Goal: Contribute content

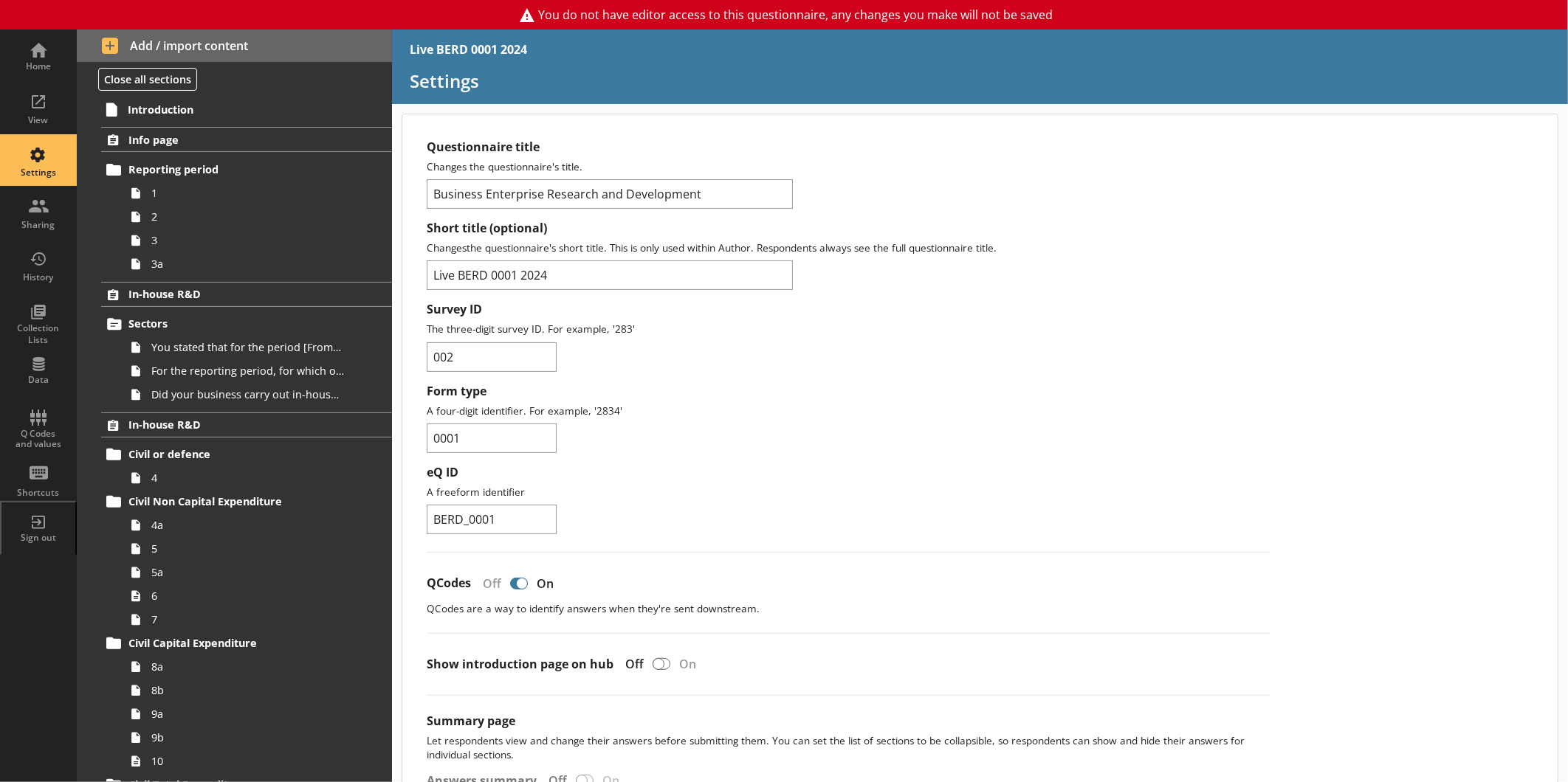
scroll to position [1461, 0]
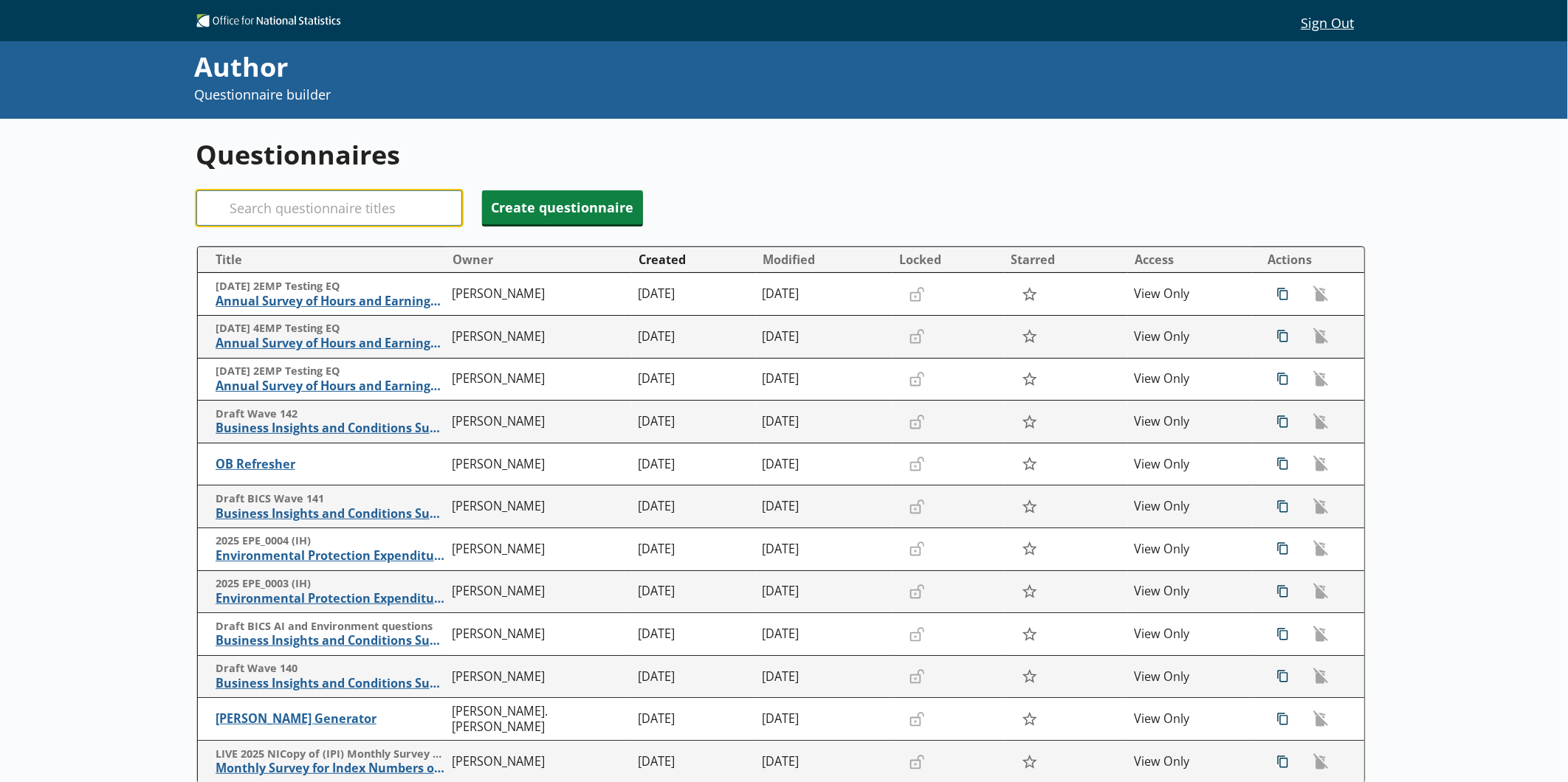
click at [362, 201] on input "Search" at bounding box center [330, 208] width 266 height 35
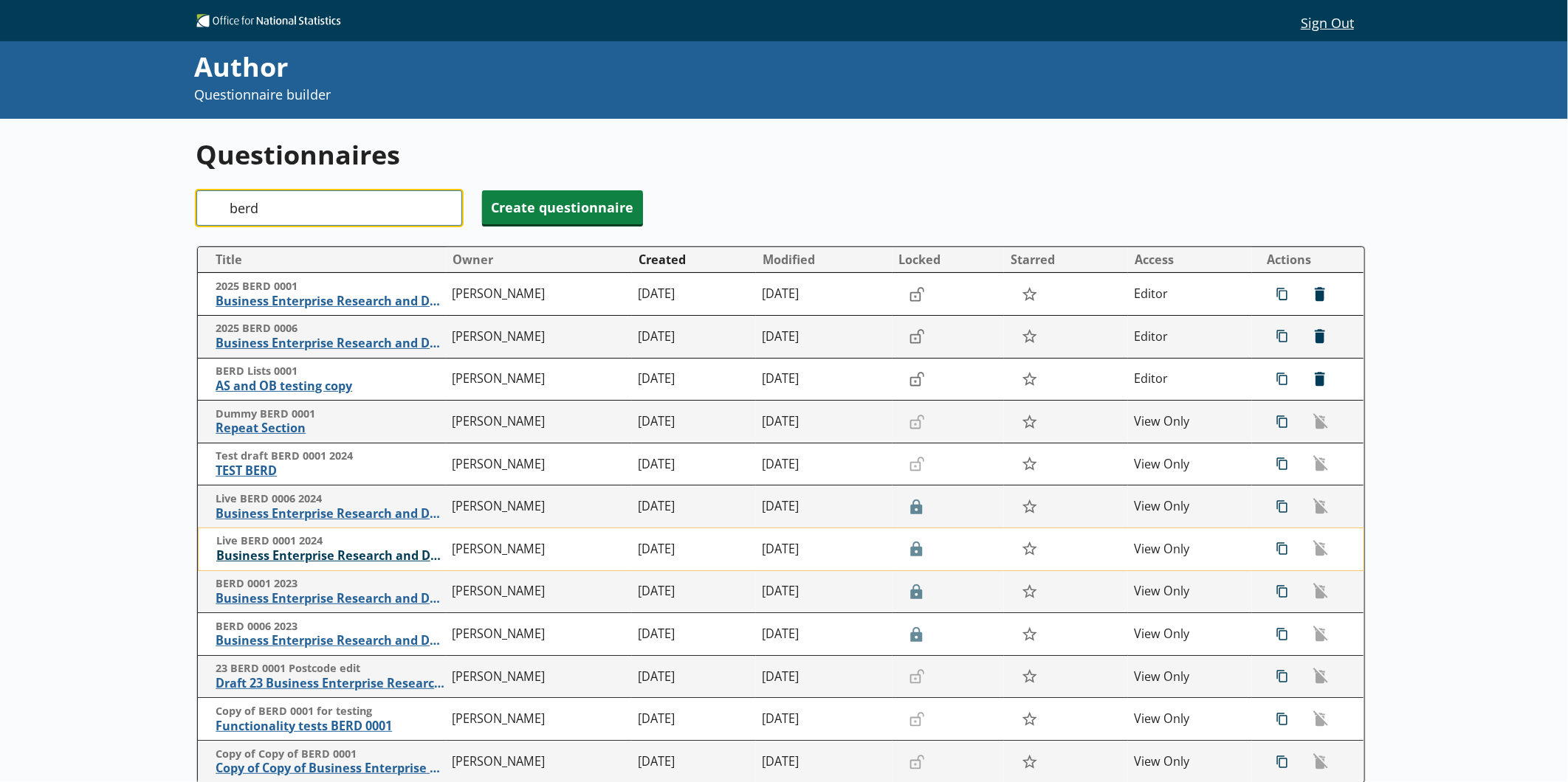
type input "berd"
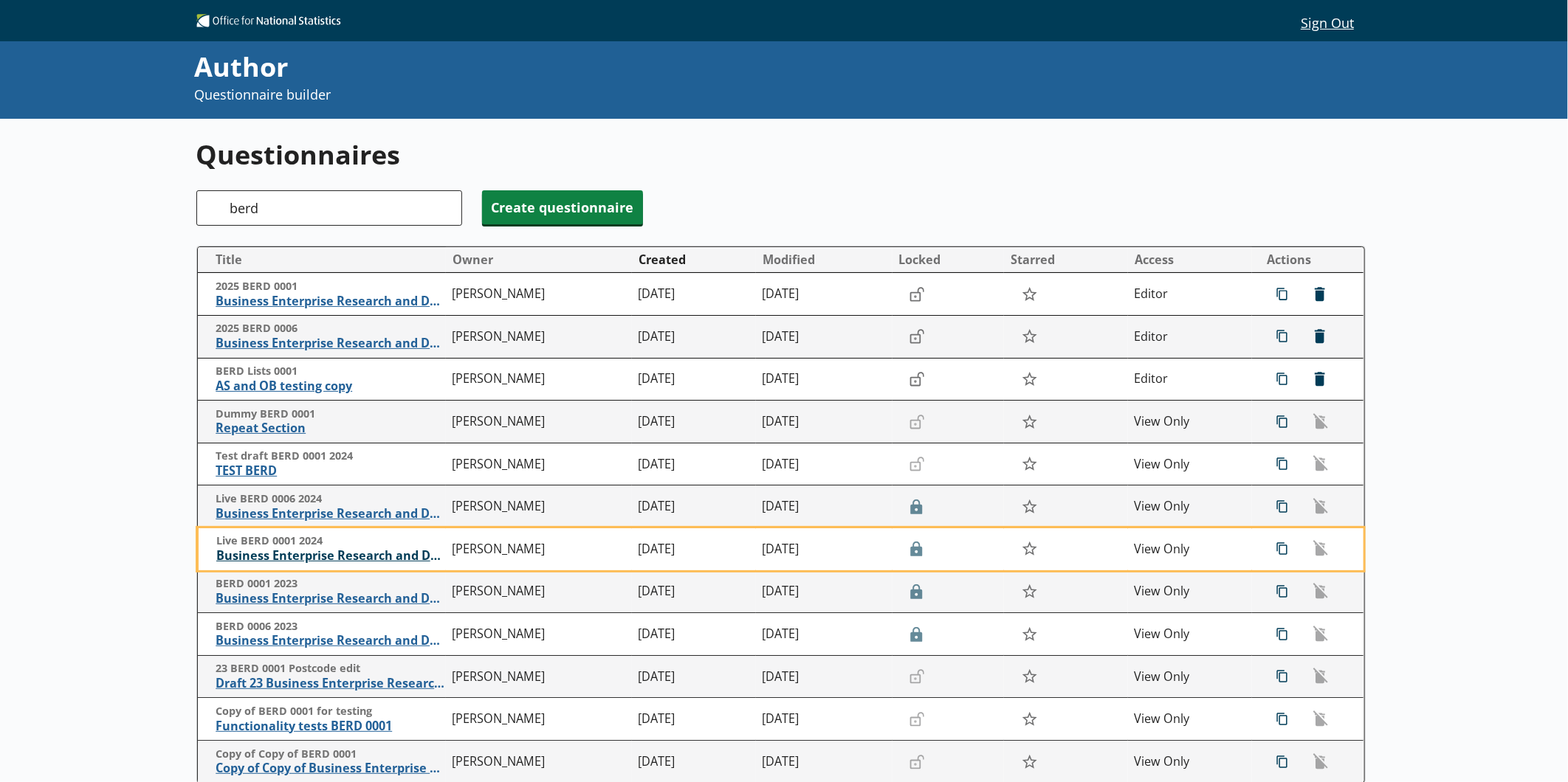
click at [351, 554] on span "Business Enterprise Research and Development" at bounding box center [330, 556] width 229 height 15
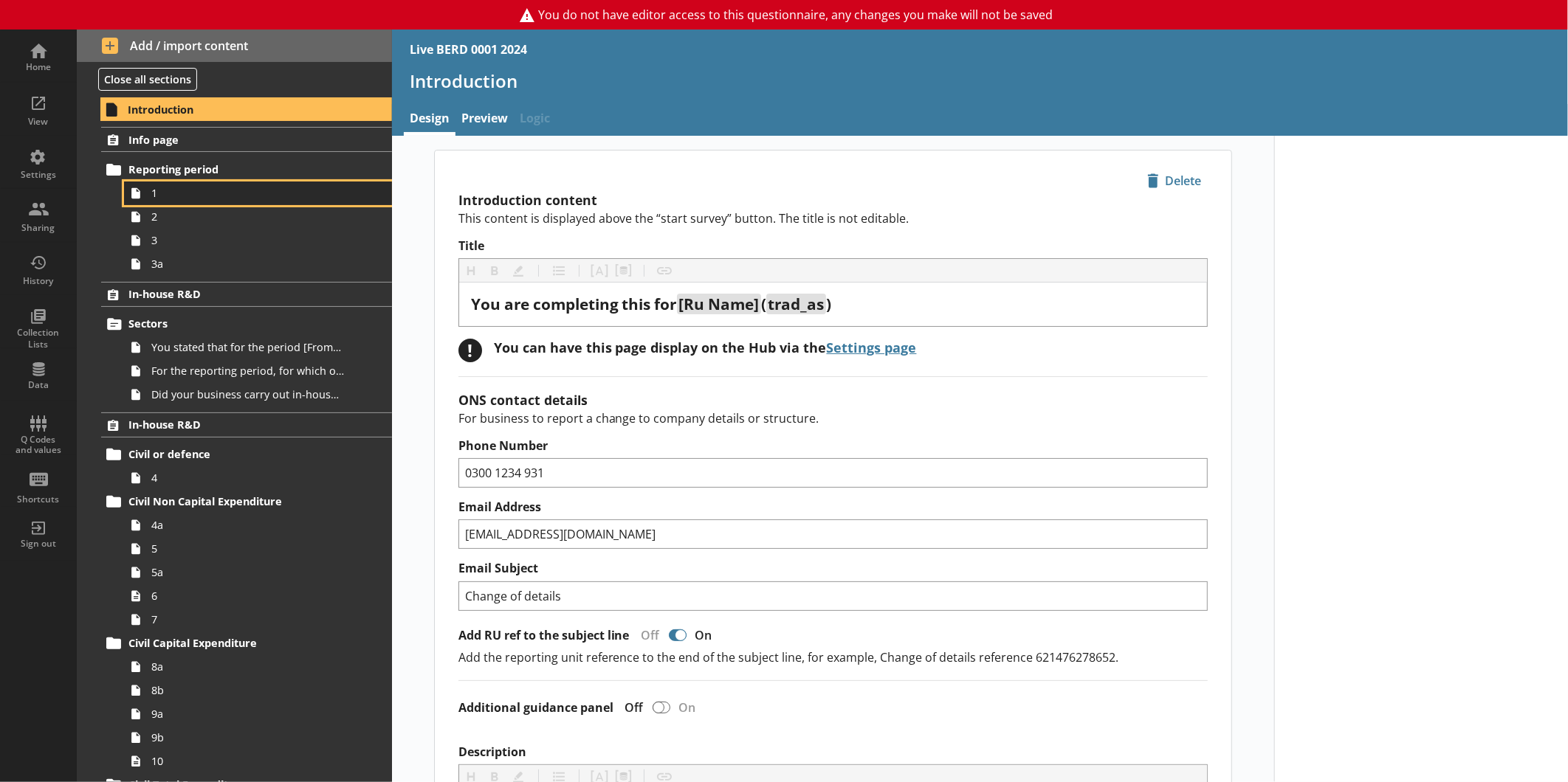
click at [190, 203] on link "1" at bounding box center [258, 193] width 268 height 24
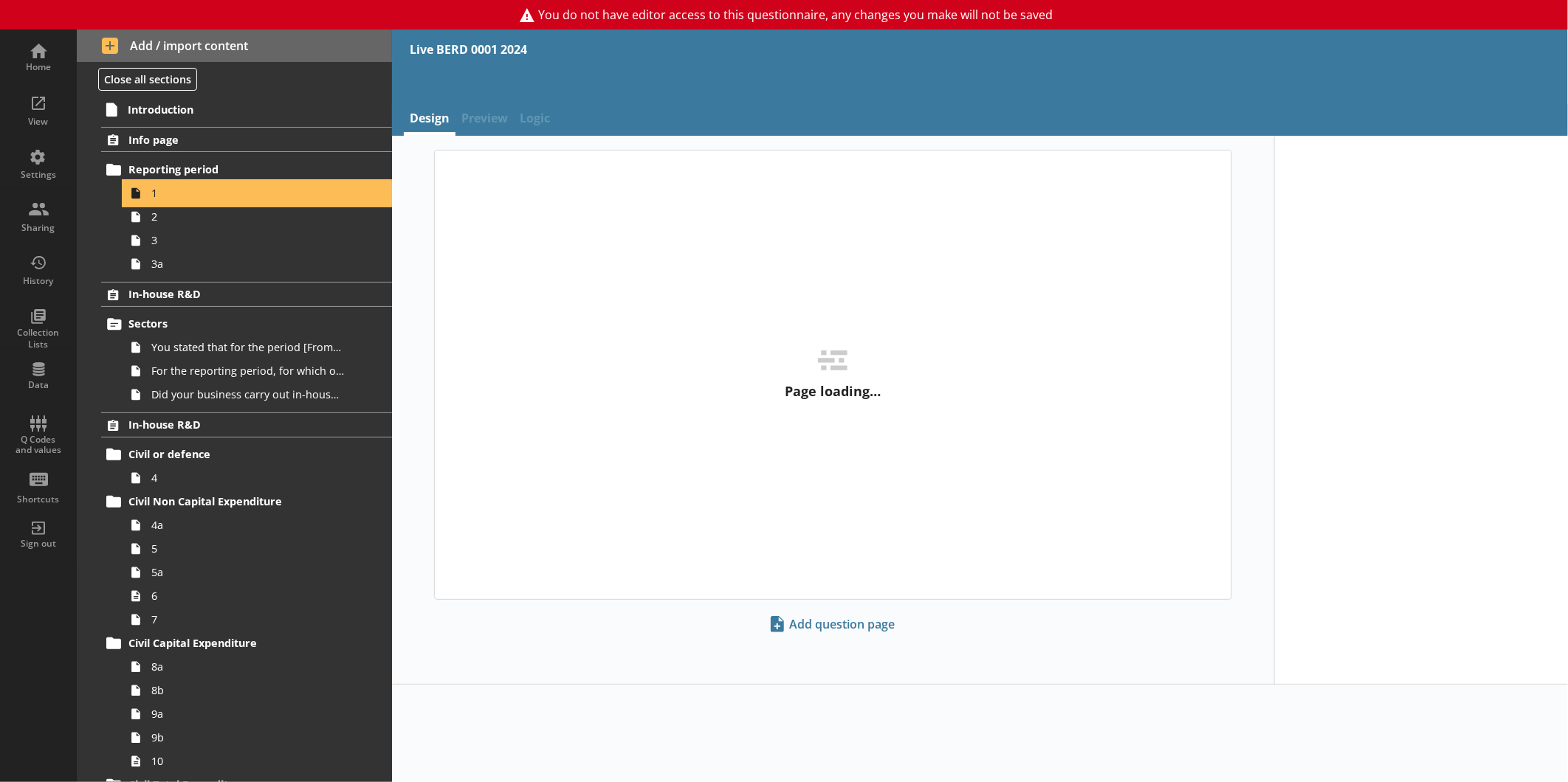
type textarea "x"
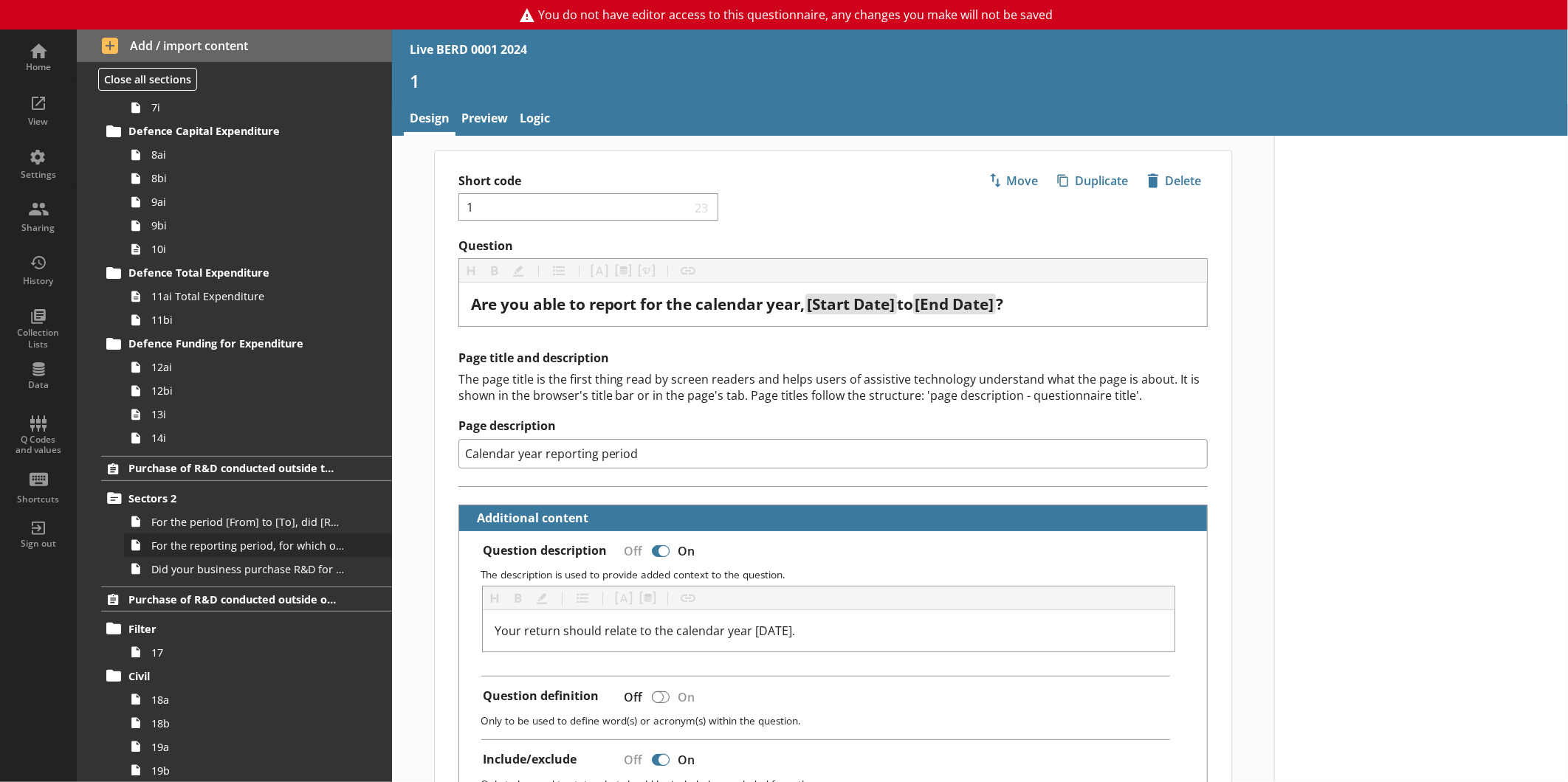
scroll to position [984, 0]
